Goal: Navigation & Orientation: Go to known website

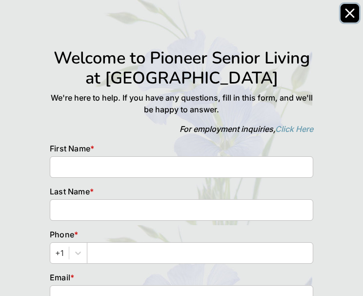
click at [347, 12] on icon "Close" at bounding box center [350, 13] width 10 height 10
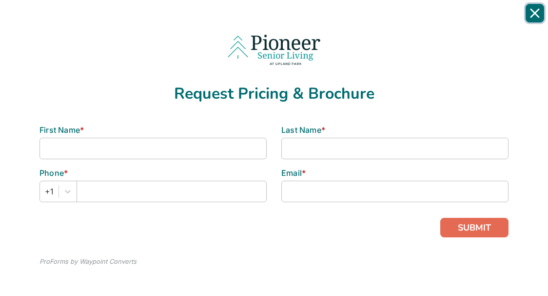
click at [538, 13] on icon "Close" at bounding box center [535, 13] width 10 height 10
